Goal: Task Accomplishment & Management: Complete application form

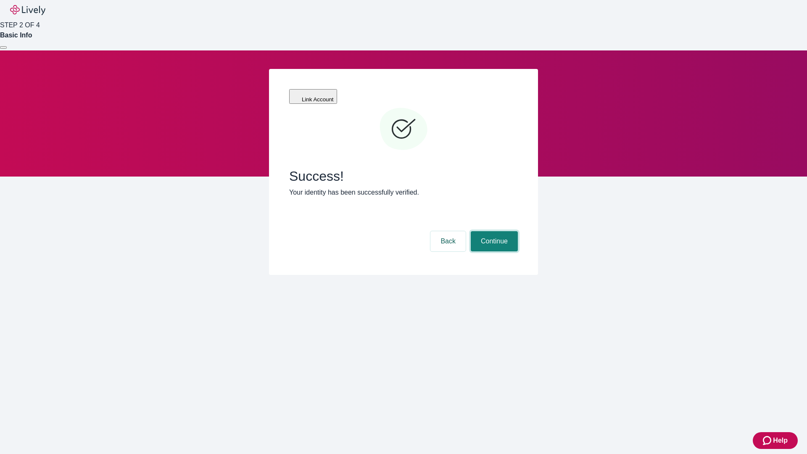
click at [493, 231] on button "Continue" at bounding box center [494, 241] width 47 height 20
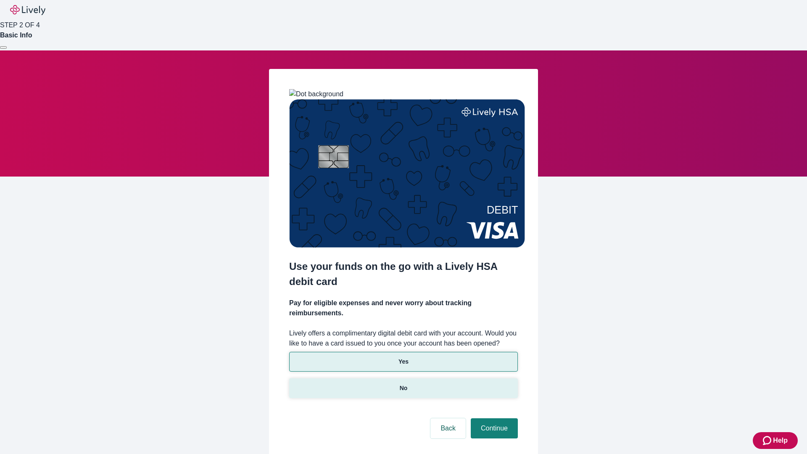
click at [403, 384] on p "No" at bounding box center [404, 388] width 8 height 9
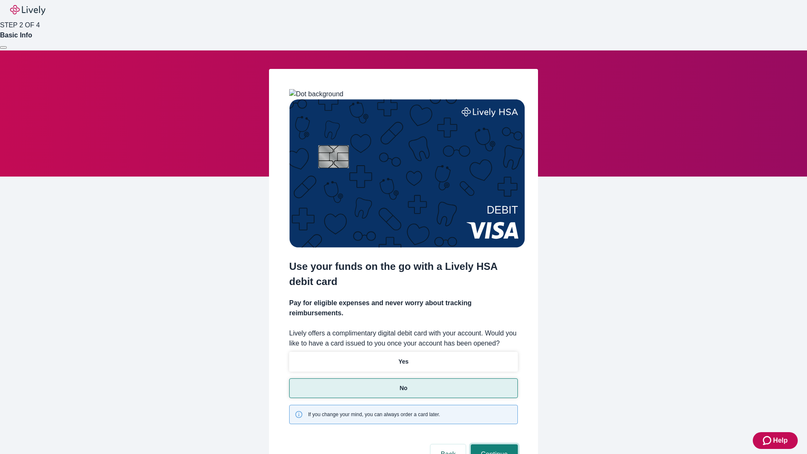
click at [493, 444] on button "Continue" at bounding box center [494, 454] width 47 height 20
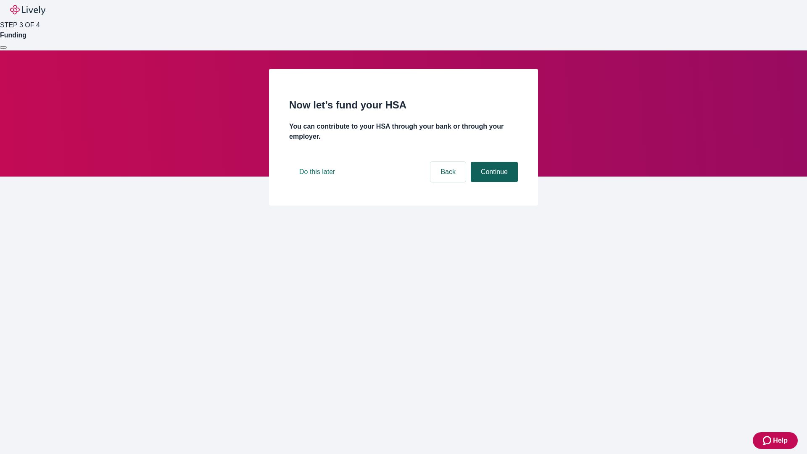
click at [493, 182] on button "Continue" at bounding box center [494, 172] width 47 height 20
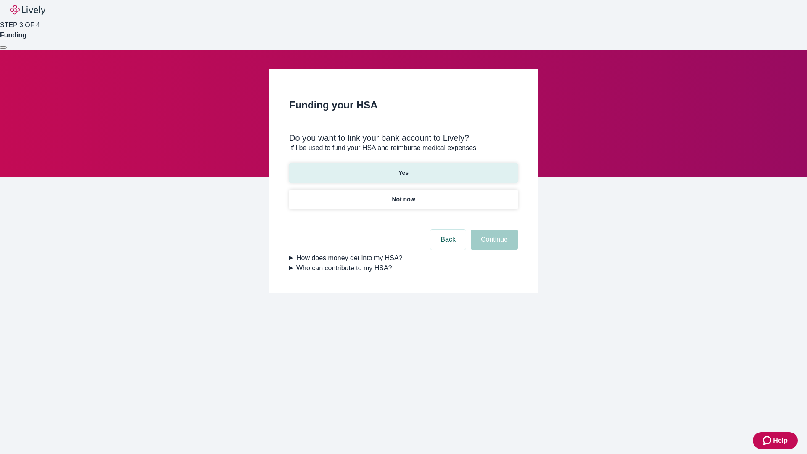
click at [403, 169] on p "Yes" at bounding box center [404, 173] width 10 height 9
click at [493, 230] on button "Continue" at bounding box center [494, 240] width 47 height 20
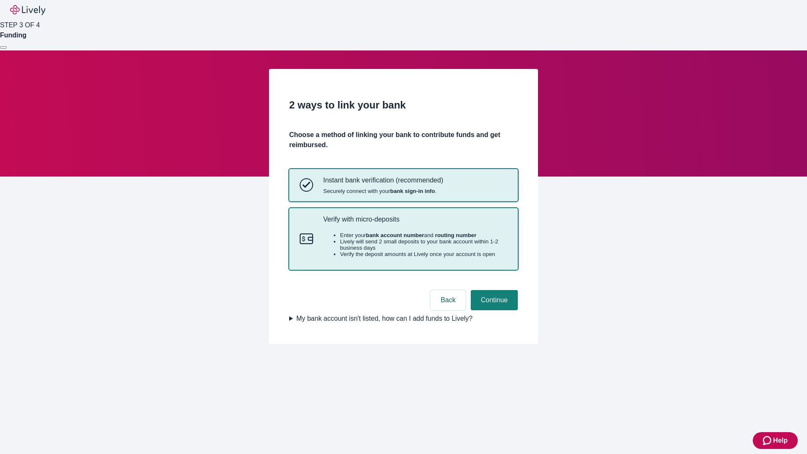
click at [415, 223] on p "Verify with micro-deposits" at bounding box center [415, 219] width 184 height 8
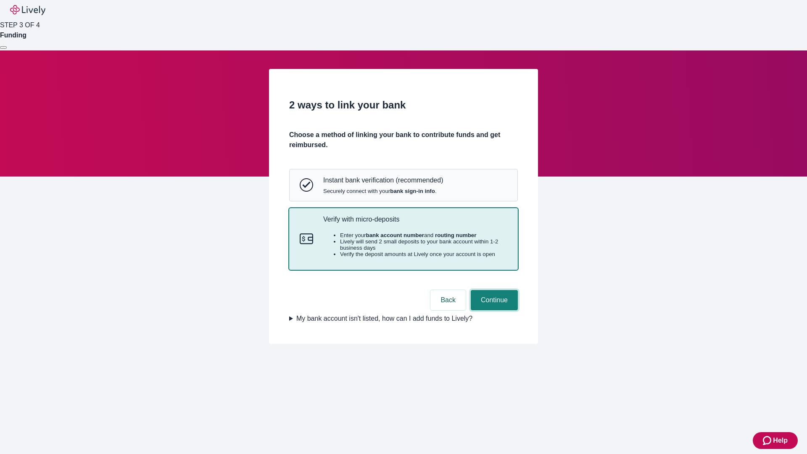
click at [493, 310] on button "Continue" at bounding box center [494, 300] width 47 height 20
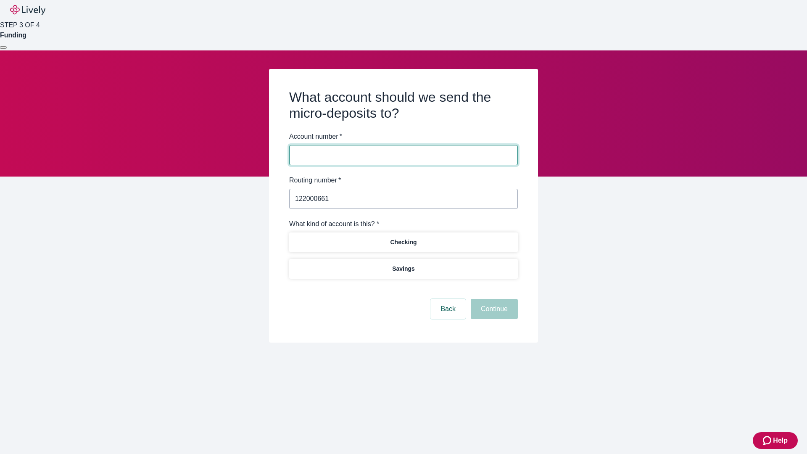
type input "122000661"
type input "045516"
